Goal: Task Accomplishment & Management: Manage account settings

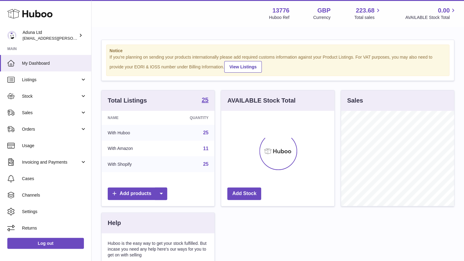
scroll to position [95, 113]
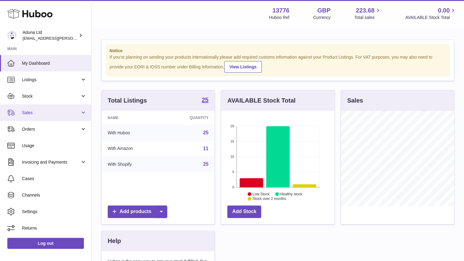
click at [60, 117] on link "Sales" at bounding box center [45, 112] width 91 height 16
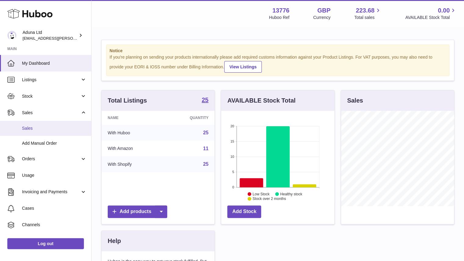
click at [54, 129] on span "Sales" at bounding box center [54, 128] width 65 height 6
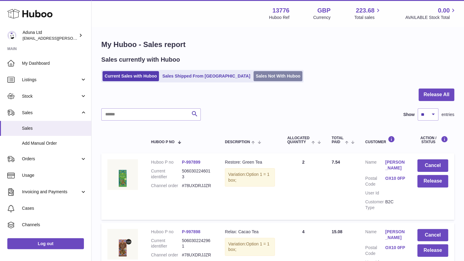
click at [253, 76] on link "Sales Not With Huboo" at bounding box center [277, 76] width 49 height 10
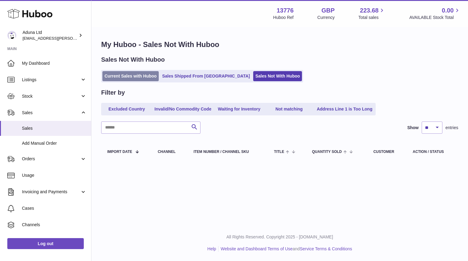
click at [134, 73] on link "Current Sales with Huboo" at bounding box center [130, 76] width 56 height 10
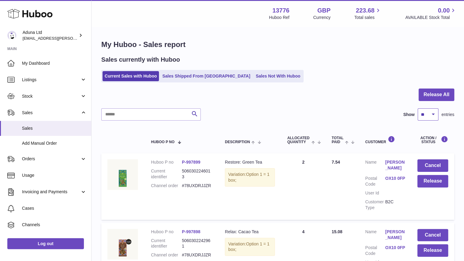
click at [430, 117] on select "** ** ** ***" at bounding box center [427, 114] width 21 height 12
select select "**"
click at [417, 108] on select "** ** ** ***" at bounding box center [427, 114] width 21 height 12
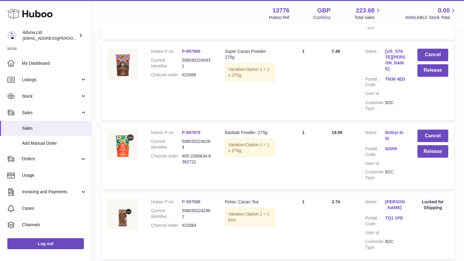
scroll to position [580, 0]
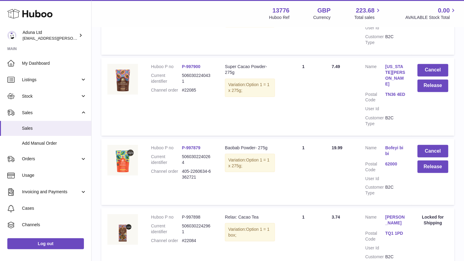
click at [389, 144] on link "Bofeyi bibi" at bounding box center [395, 150] width 20 height 12
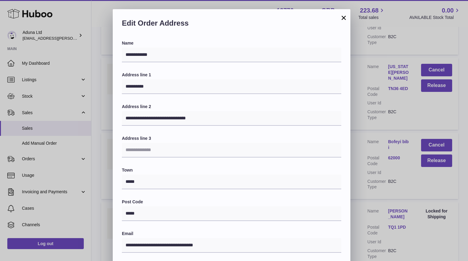
click at [344, 16] on button "×" at bounding box center [343, 17] width 7 height 7
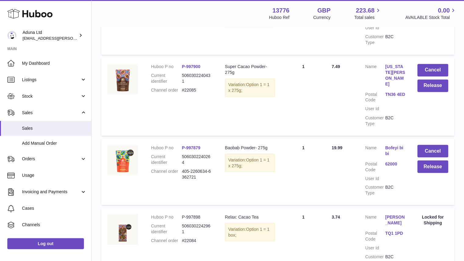
click at [399, 144] on link "Bofeyi bibi" at bounding box center [395, 150] width 20 height 12
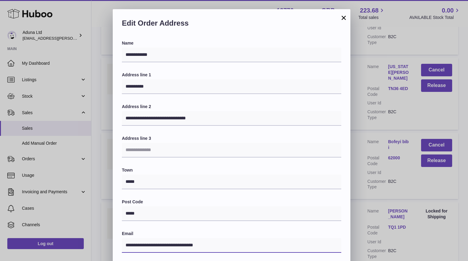
drag, startPoint x: 234, startPoint y: 244, endPoint x: 96, endPoint y: 236, distance: 138.3
click at [96, 236] on div "**********" at bounding box center [234, 192] width 468 height 366
click at [343, 17] on button "×" at bounding box center [343, 17] width 7 height 7
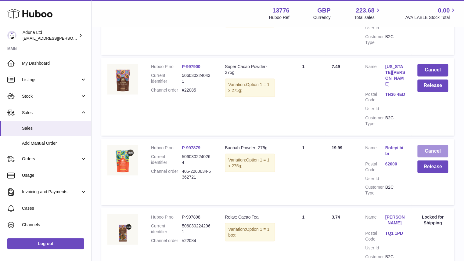
click at [430, 144] on button "Cancel" at bounding box center [432, 150] width 31 height 12
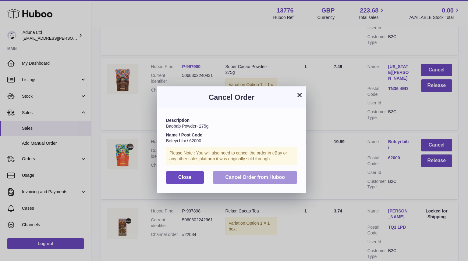
click at [271, 178] on span "Cancel Order from Huboo" at bounding box center [255, 176] width 60 height 5
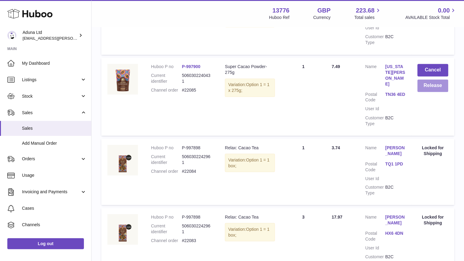
click at [433, 87] on button "Release" at bounding box center [432, 85] width 31 height 12
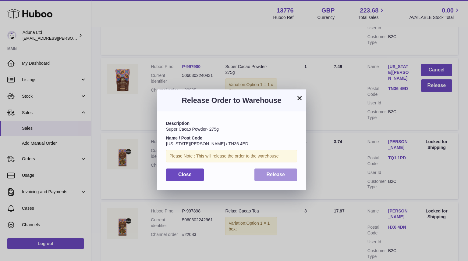
click at [290, 169] on button "Release" at bounding box center [276, 174] width 43 height 12
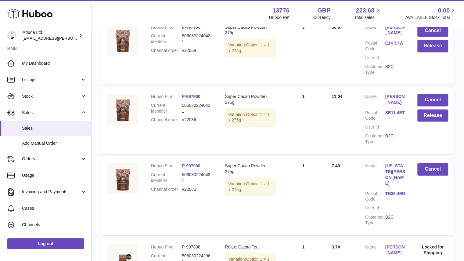
scroll to position [463, 0]
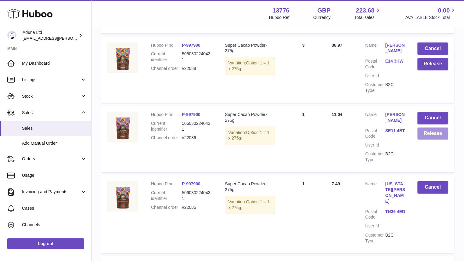
click at [431, 137] on button "Release" at bounding box center [432, 133] width 31 height 12
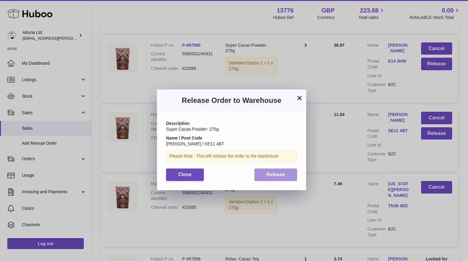
click at [292, 172] on button "Release" at bounding box center [276, 174] width 43 height 12
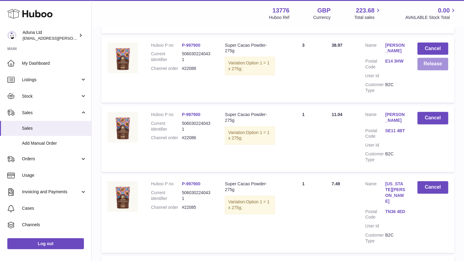
click at [428, 69] on button "Release" at bounding box center [432, 64] width 31 height 12
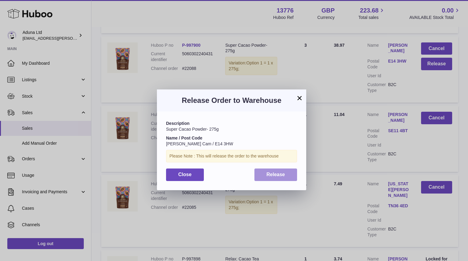
click at [272, 176] on span "Release" at bounding box center [276, 174] width 19 height 5
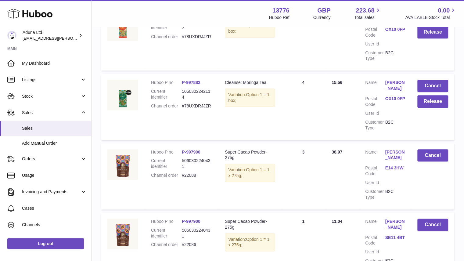
scroll to position [353, 0]
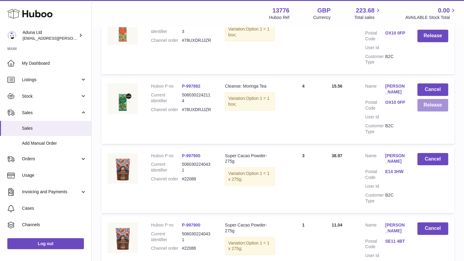
click at [431, 105] on button "Release" at bounding box center [432, 105] width 31 height 12
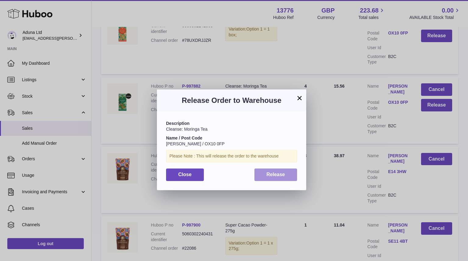
click at [290, 173] on button "Release" at bounding box center [276, 174] width 43 height 12
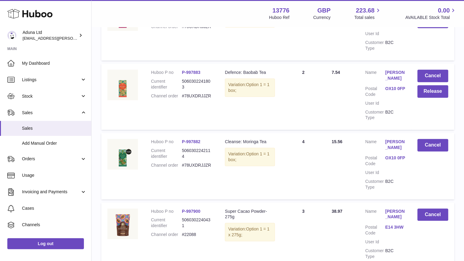
scroll to position [285, 0]
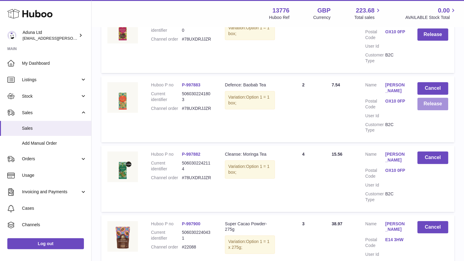
click at [428, 109] on button "Release" at bounding box center [432, 104] width 31 height 12
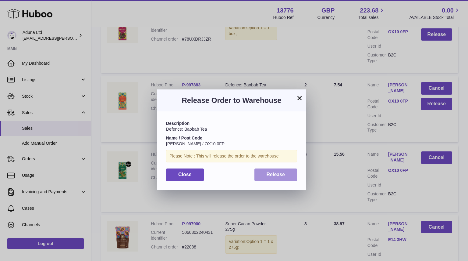
click at [277, 169] on button "Release" at bounding box center [276, 174] width 43 height 12
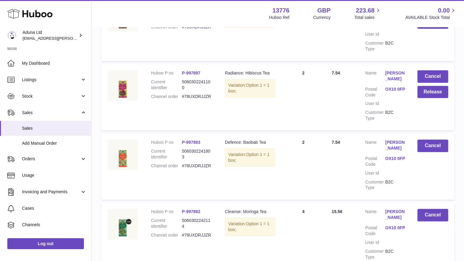
scroll to position [226, 0]
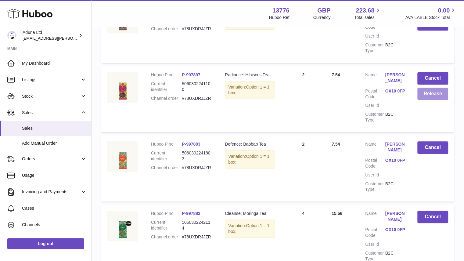
click at [435, 91] on button "Release" at bounding box center [432, 93] width 31 height 12
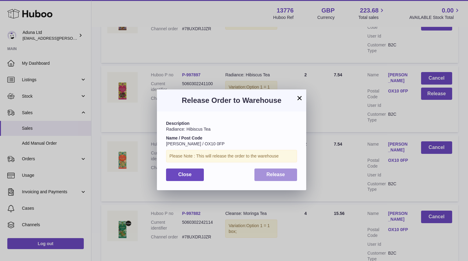
click at [287, 176] on button "Release" at bounding box center [276, 174] width 43 height 12
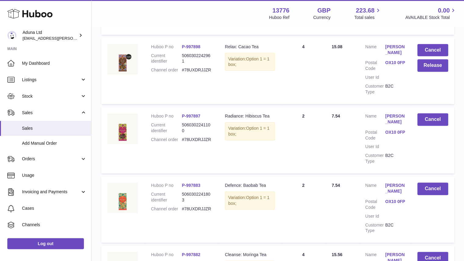
scroll to position [183, 0]
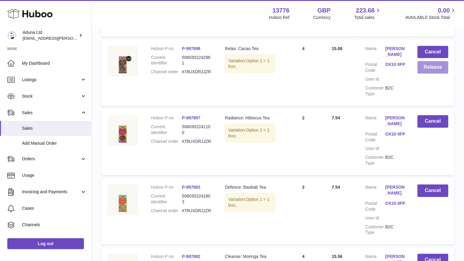
click at [436, 64] on button "Release" at bounding box center [432, 67] width 31 height 12
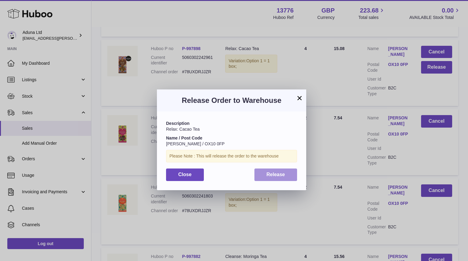
click at [273, 173] on span "Release" at bounding box center [276, 174] width 19 height 5
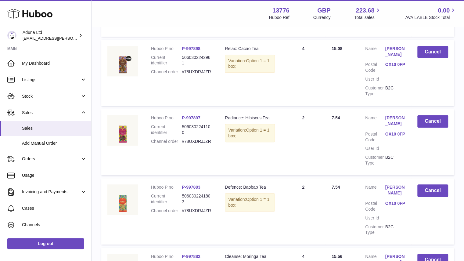
scroll to position [82, 0]
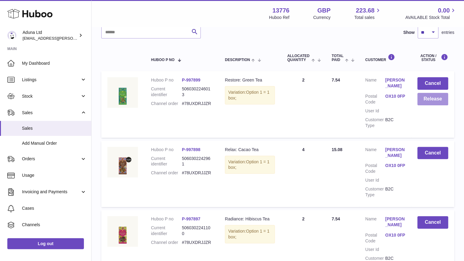
click at [428, 100] on button "Release" at bounding box center [432, 99] width 31 height 12
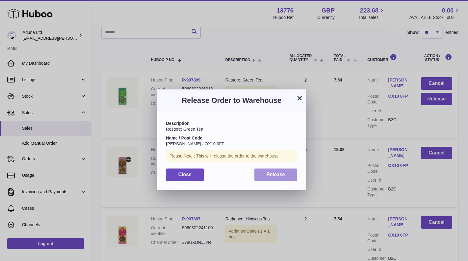
click at [286, 172] on button "Release" at bounding box center [276, 174] width 43 height 12
